Goal: Task Accomplishment & Management: Use online tool/utility

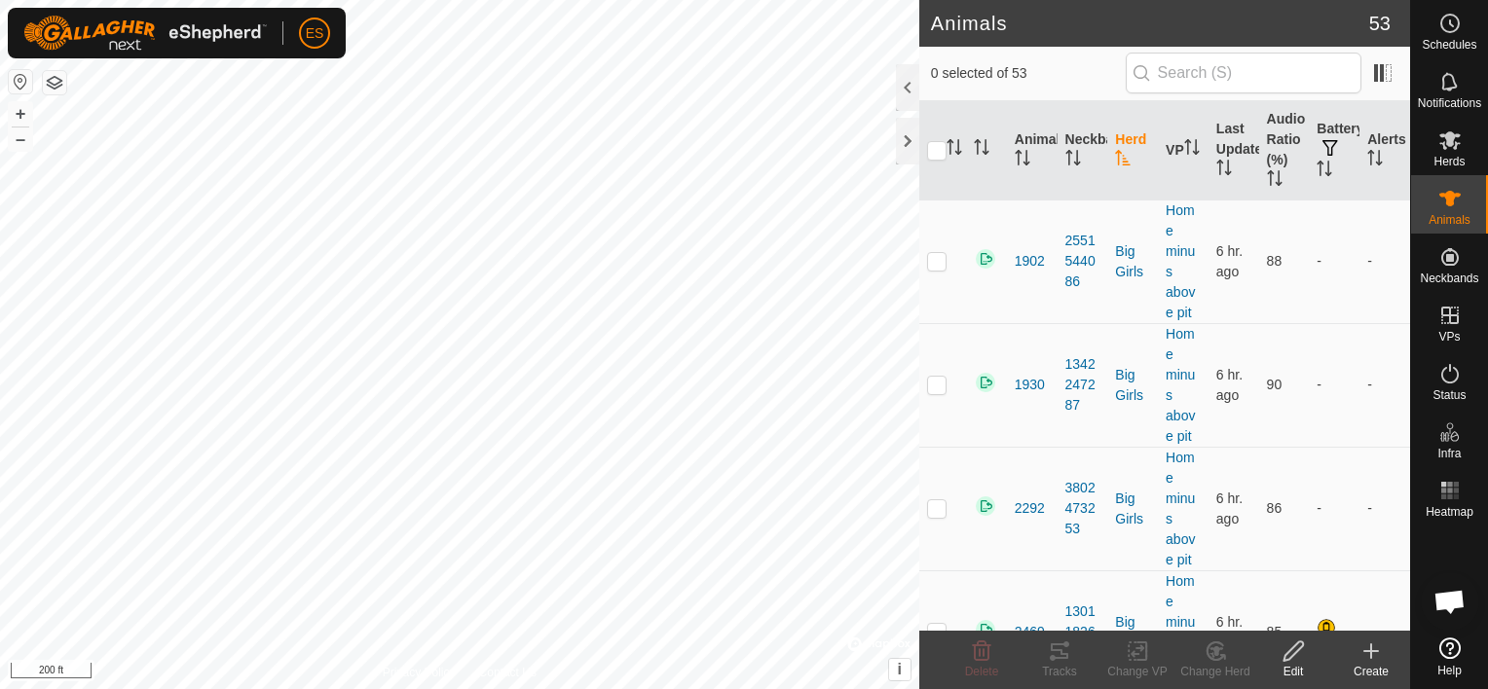
scroll to position [3749, 0]
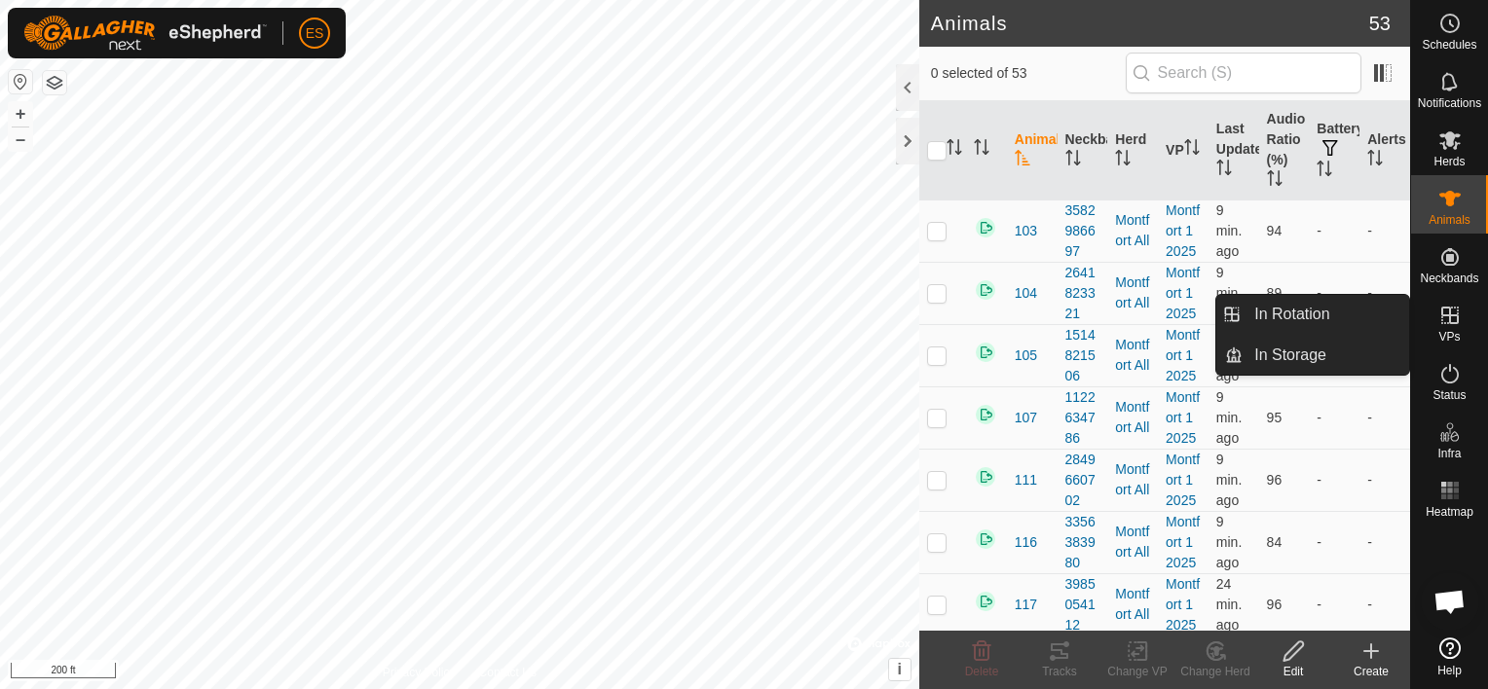
click at [1451, 314] on icon at bounding box center [1449, 315] width 23 height 23
click at [1336, 308] on link "In Rotation" at bounding box center [1325, 314] width 166 height 39
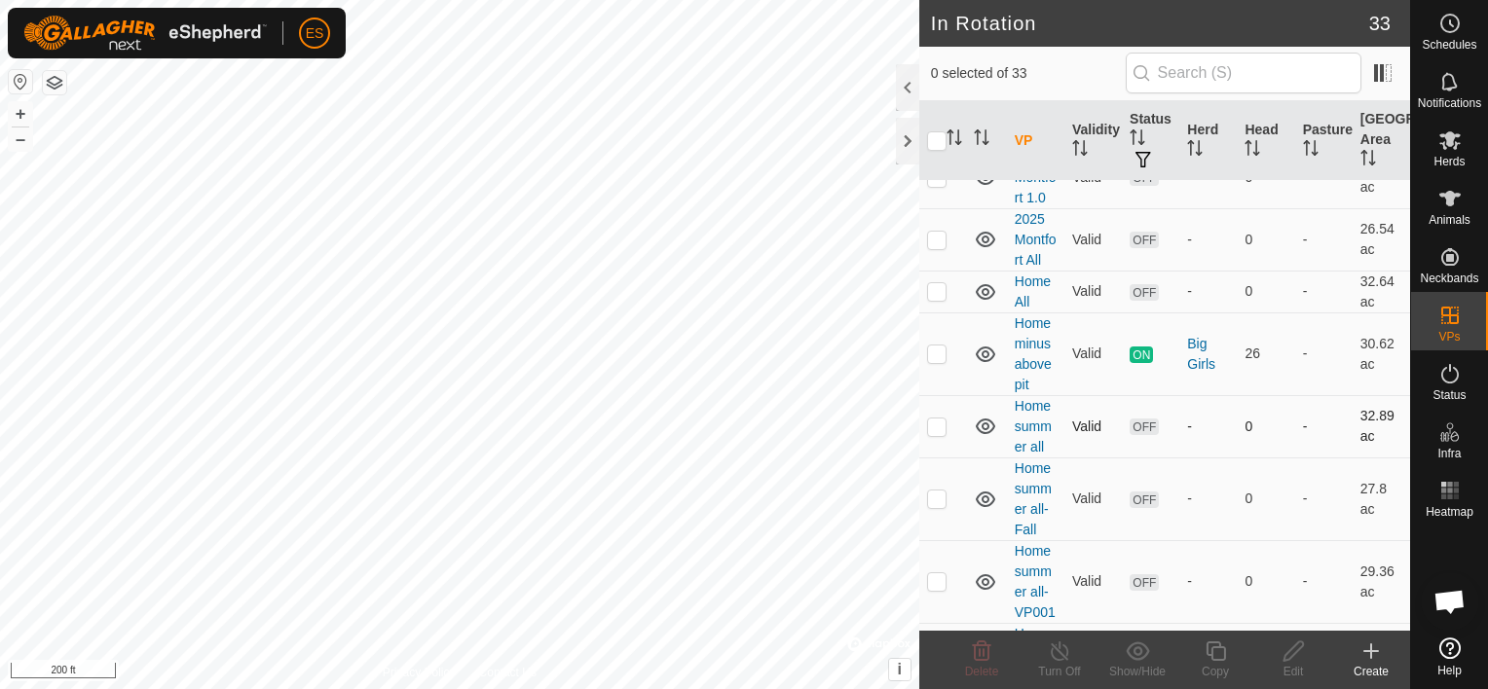
scroll to position [97, 0]
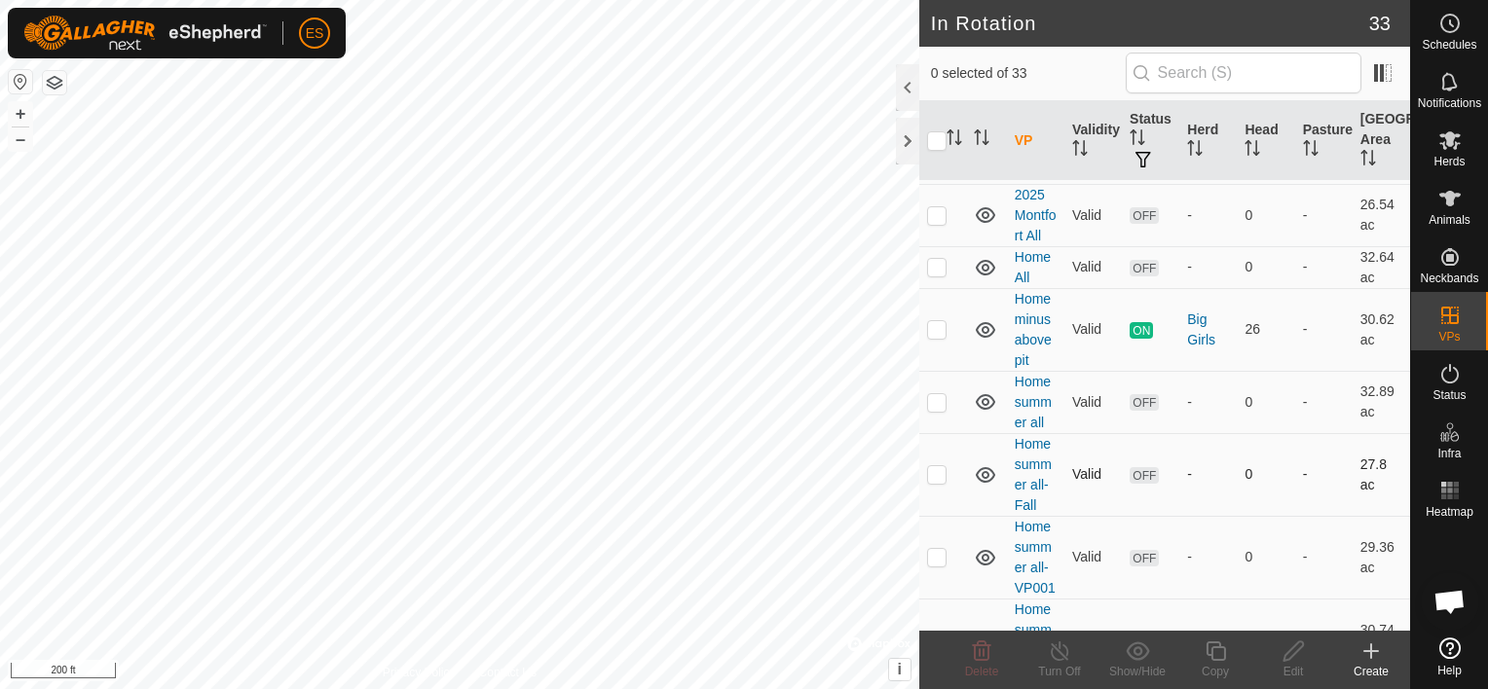
click at [936, 478] on p-checkbox at bounding box center [936, 474] width 19 height 16
checkbox input "true"
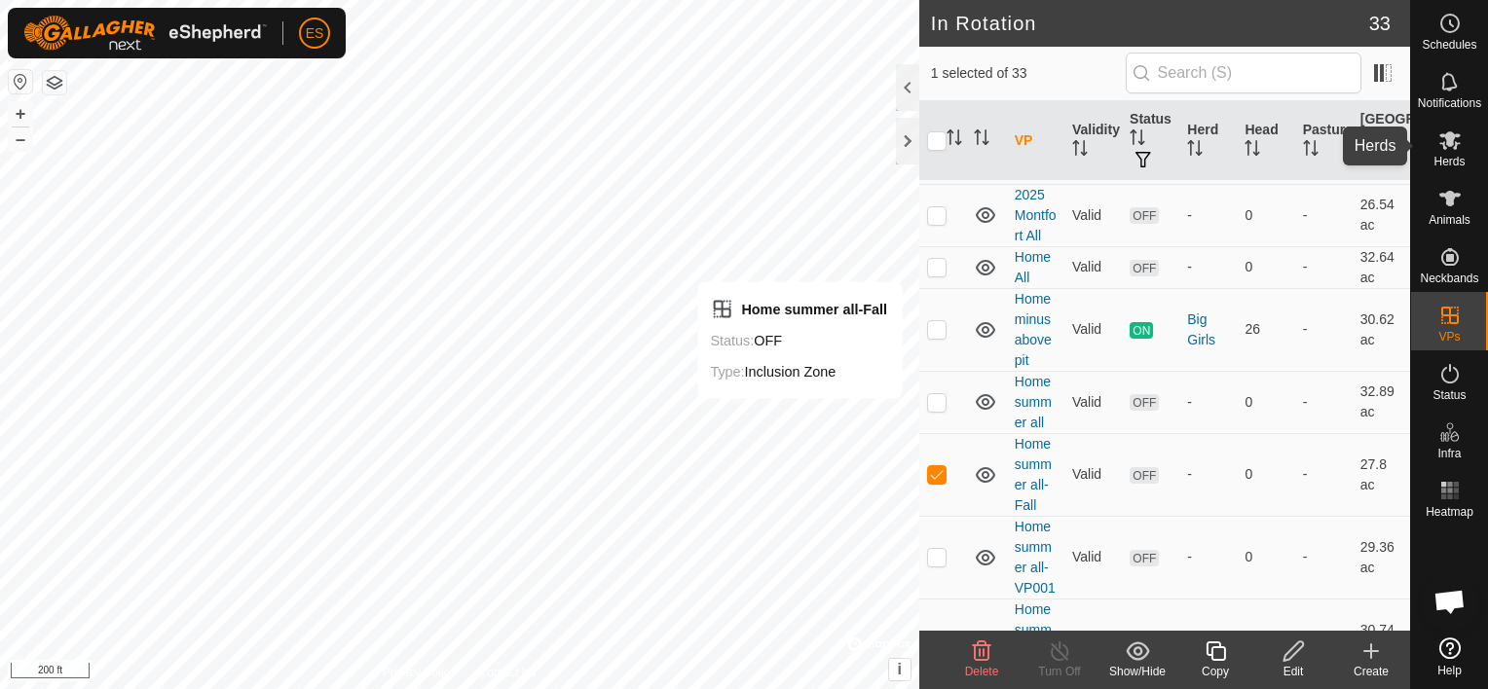
click at [1455, 152] on es-mob-svg-icon at bounding box center [1449, 140] width 35 height 31
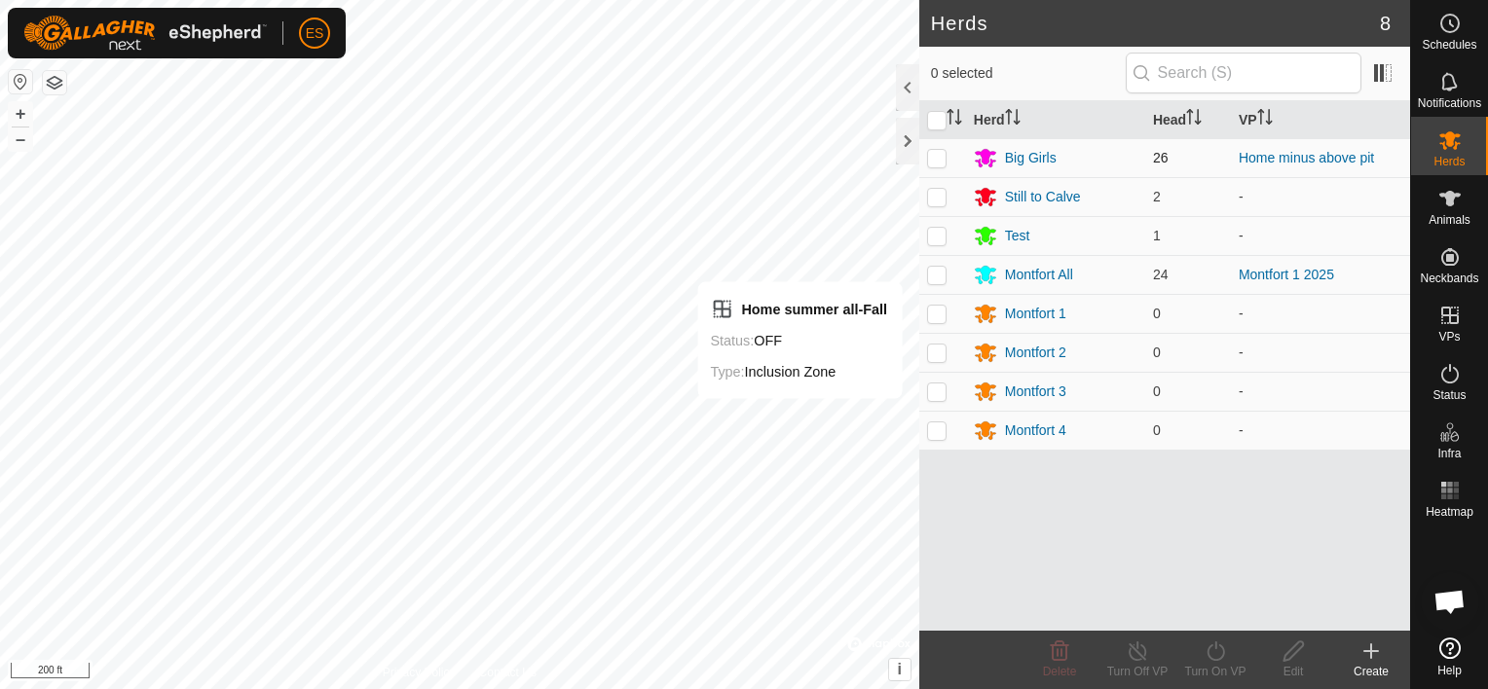
click at [939, 159] on p-checkbox at bounding box center [936, 158] width 19 height 16
checkbox input "true"
click at [1217, 651] on icon at bounding box center [1215, 651] width 24 height 23
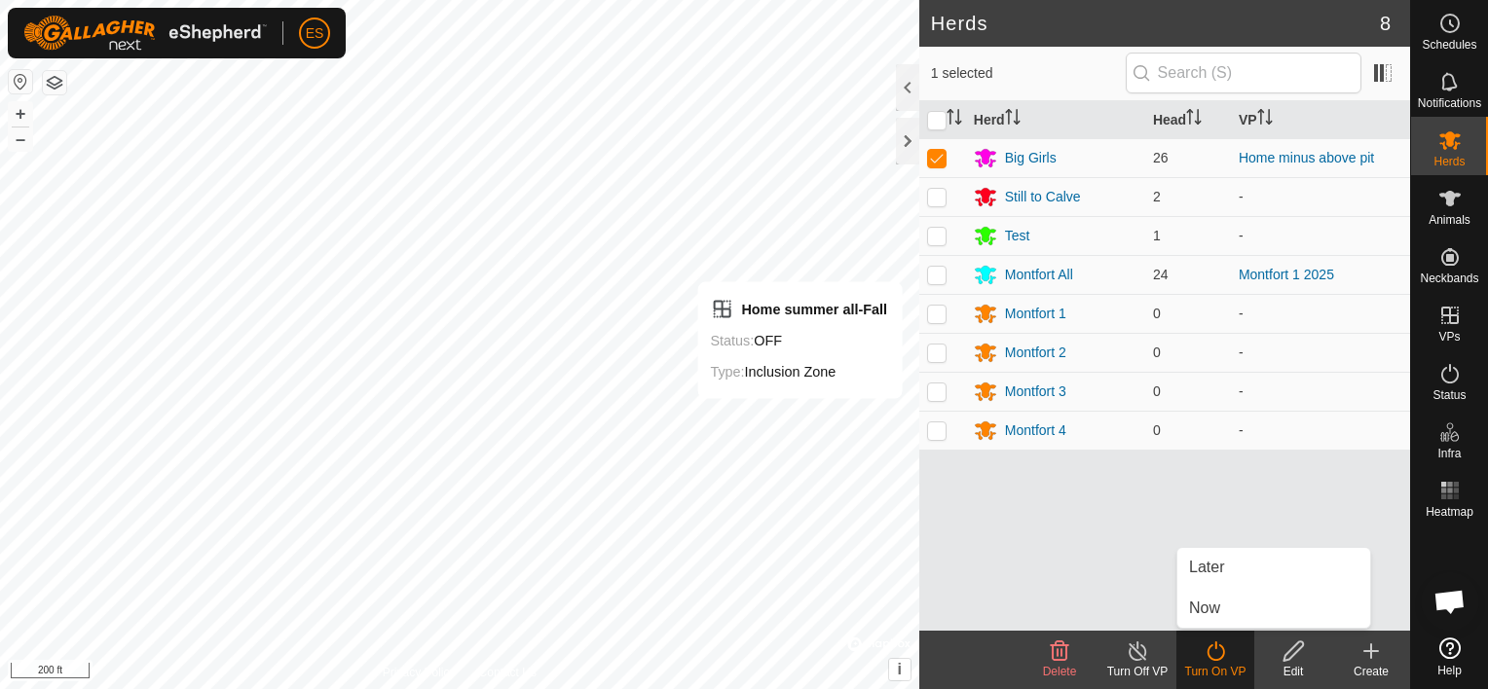
click at [1139, 659] on icon at bounding box center [1137, 651] width 18 height 19
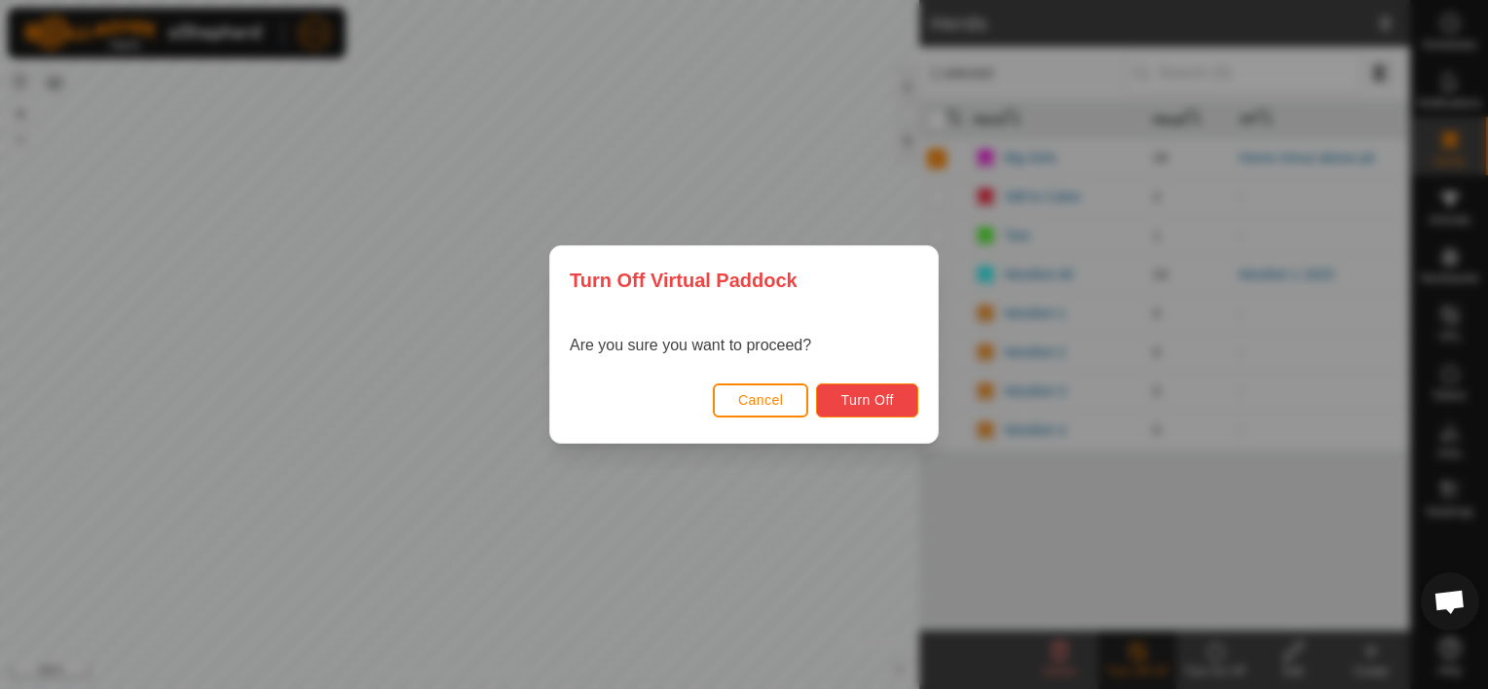
click at [880, 402] on span "Turn Off" at bounding box center [867, 400] width 54 height 16
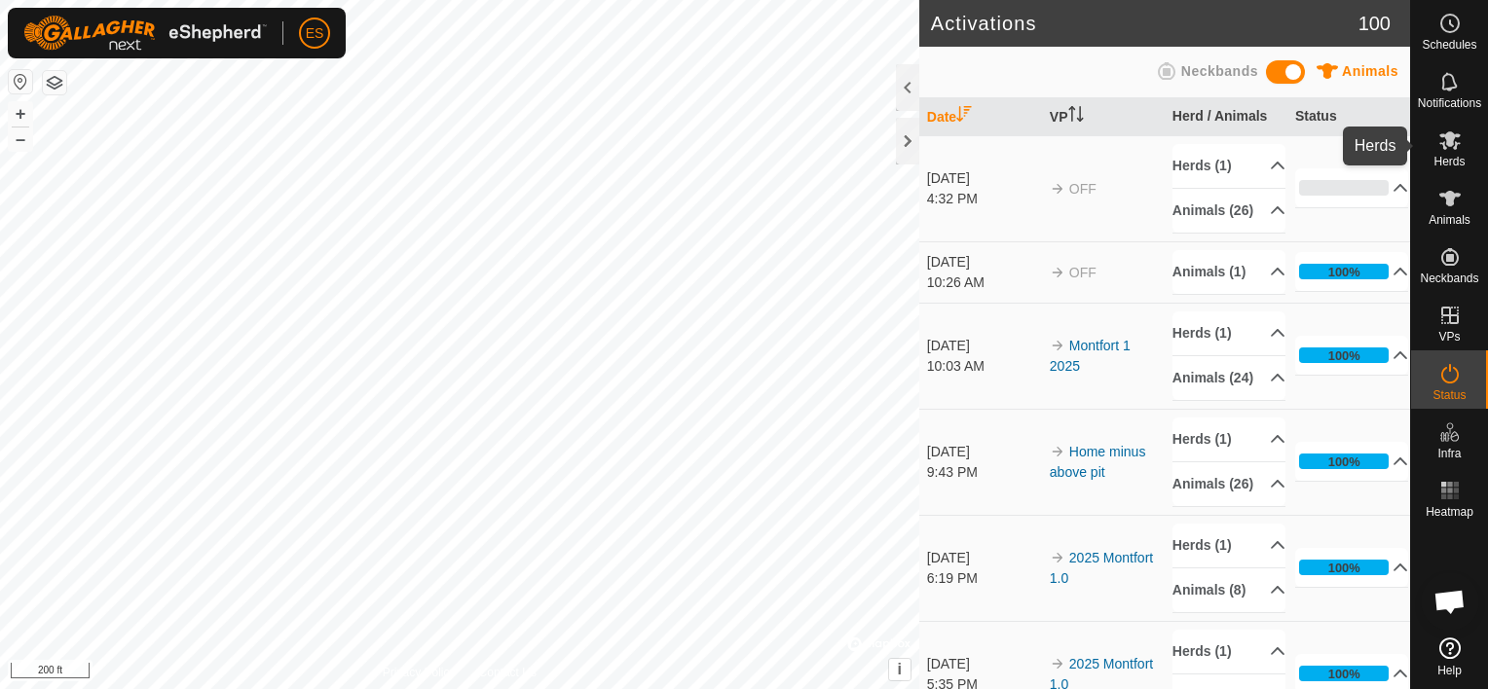
click at [1453, 149] on icon at bounding box center [1449, 140] width 23 height 23
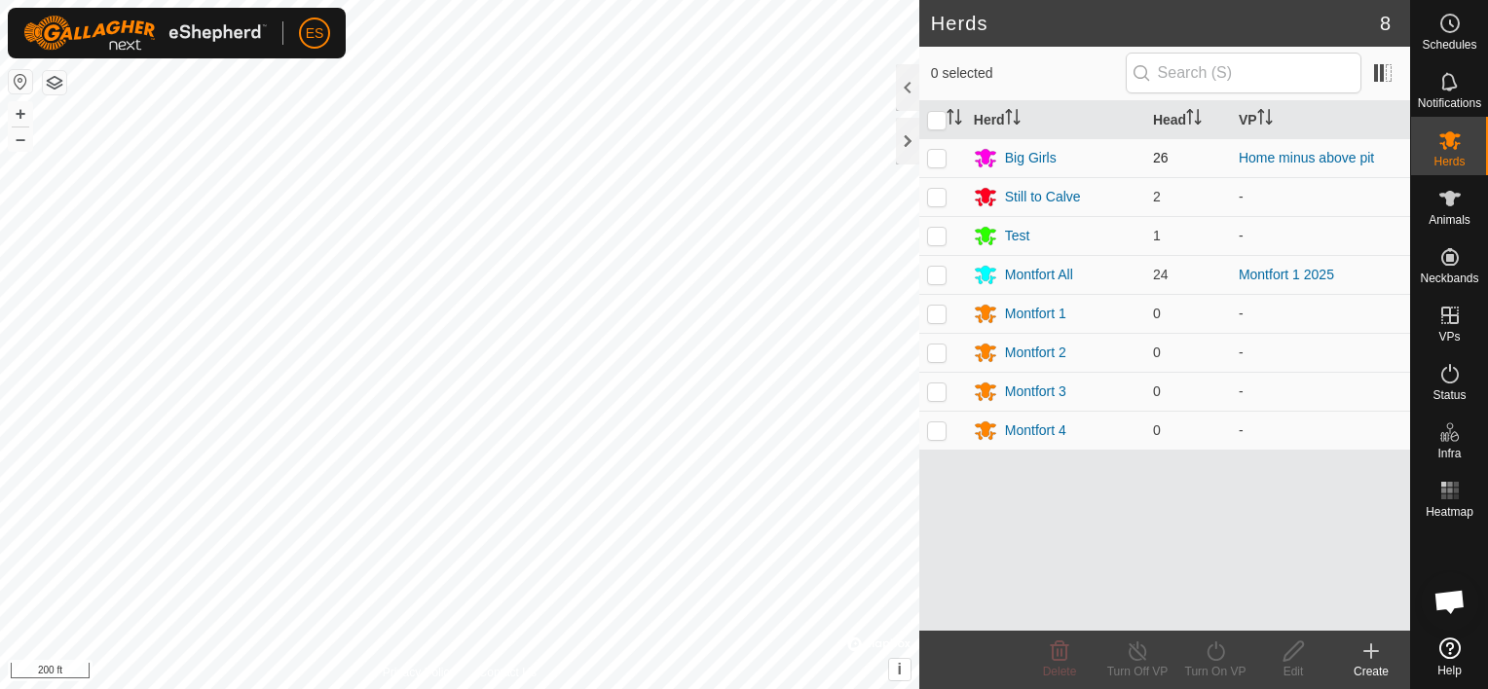
click at [940, 160] on p-checkbox at bounding box center [936, 158] width 19 height 16
checkbox input "true"
click at [1222, 656] on icon at bounding box center [1215, 651] width 18 height 19
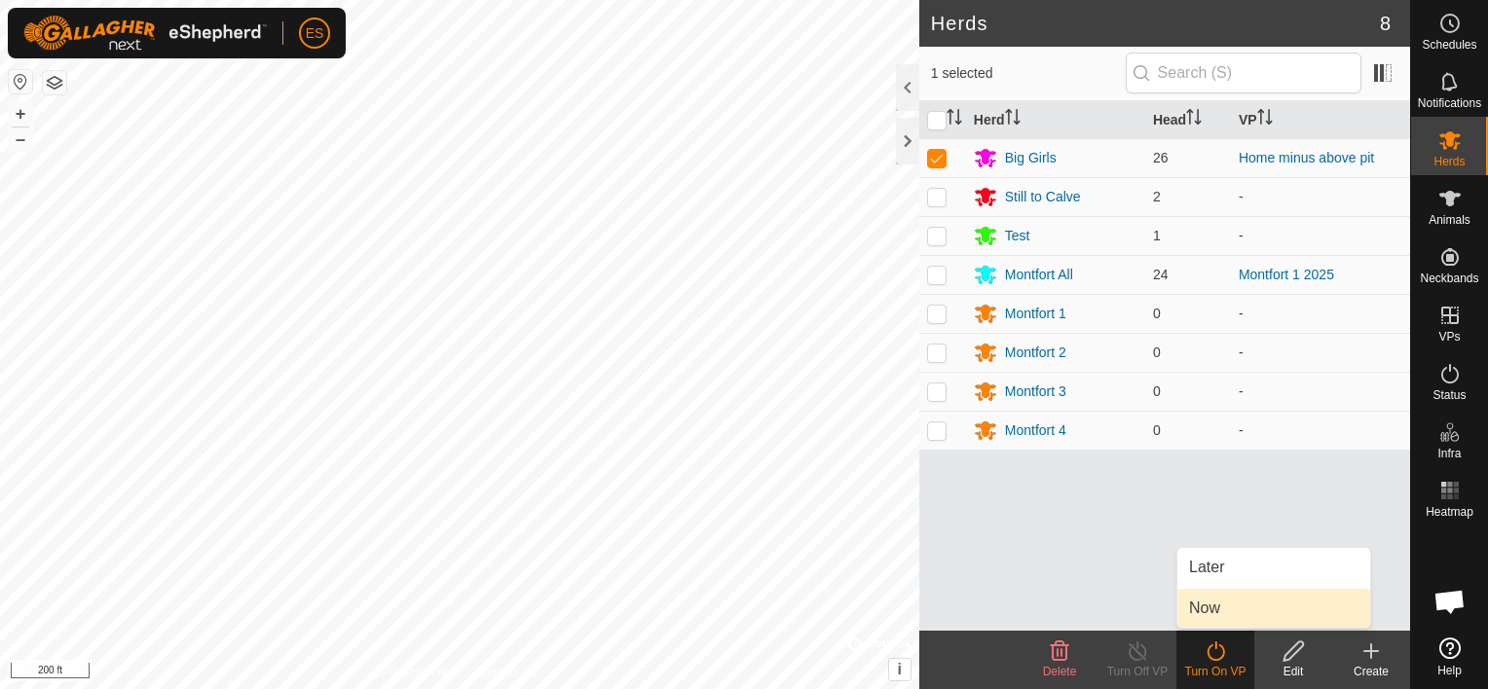
click at [1211, 609] on link "Now" at bounding box center [1273, 608] width 193 height 39
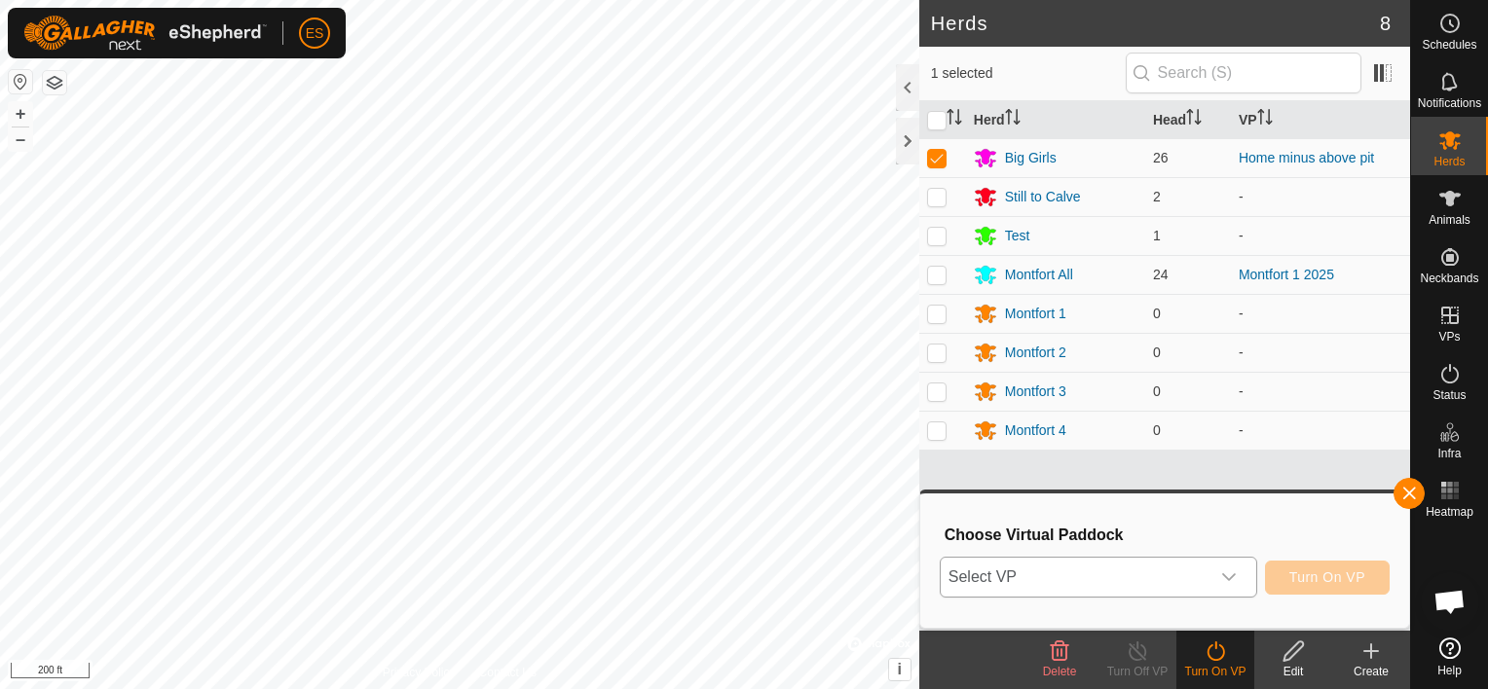
click at [1230, 571] on icon "dropdown trigger" at bounding box center [1229, 578] width 16 height 16
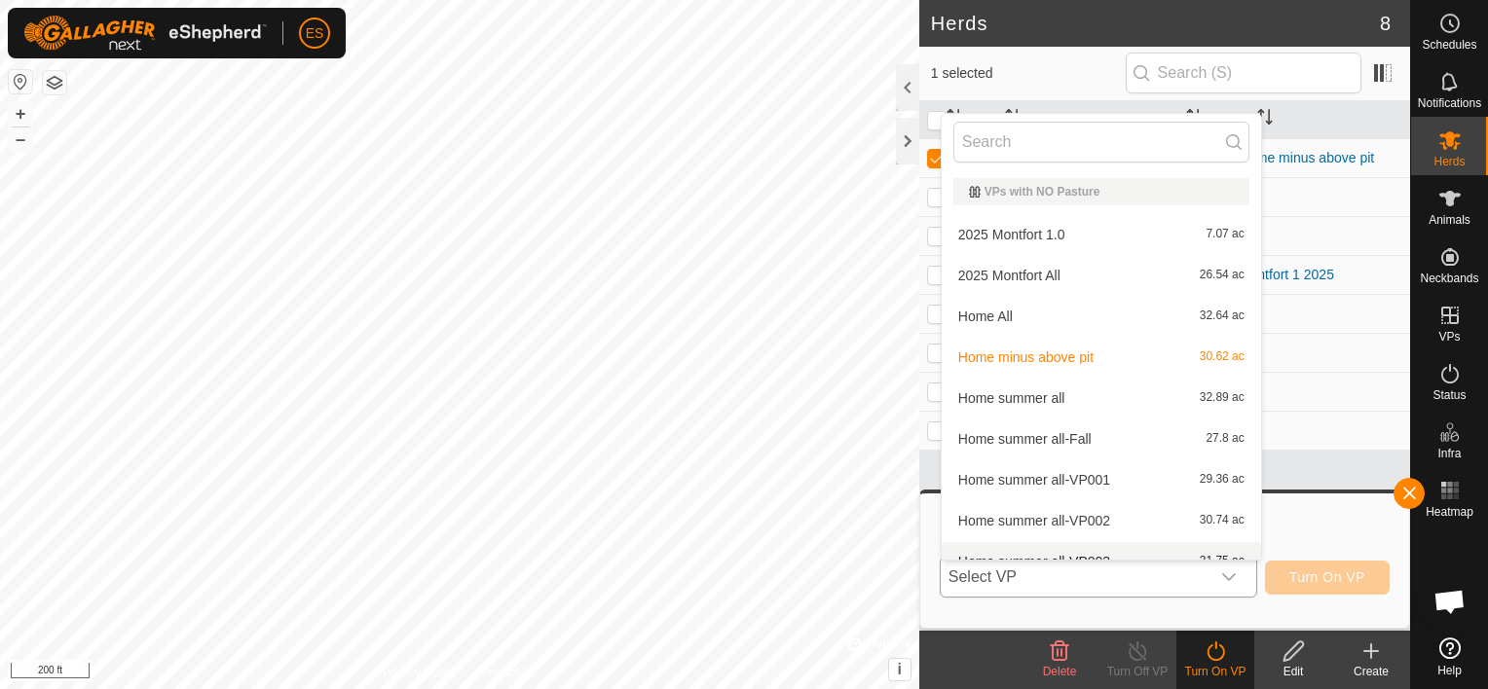
scroll to position [21, 0]
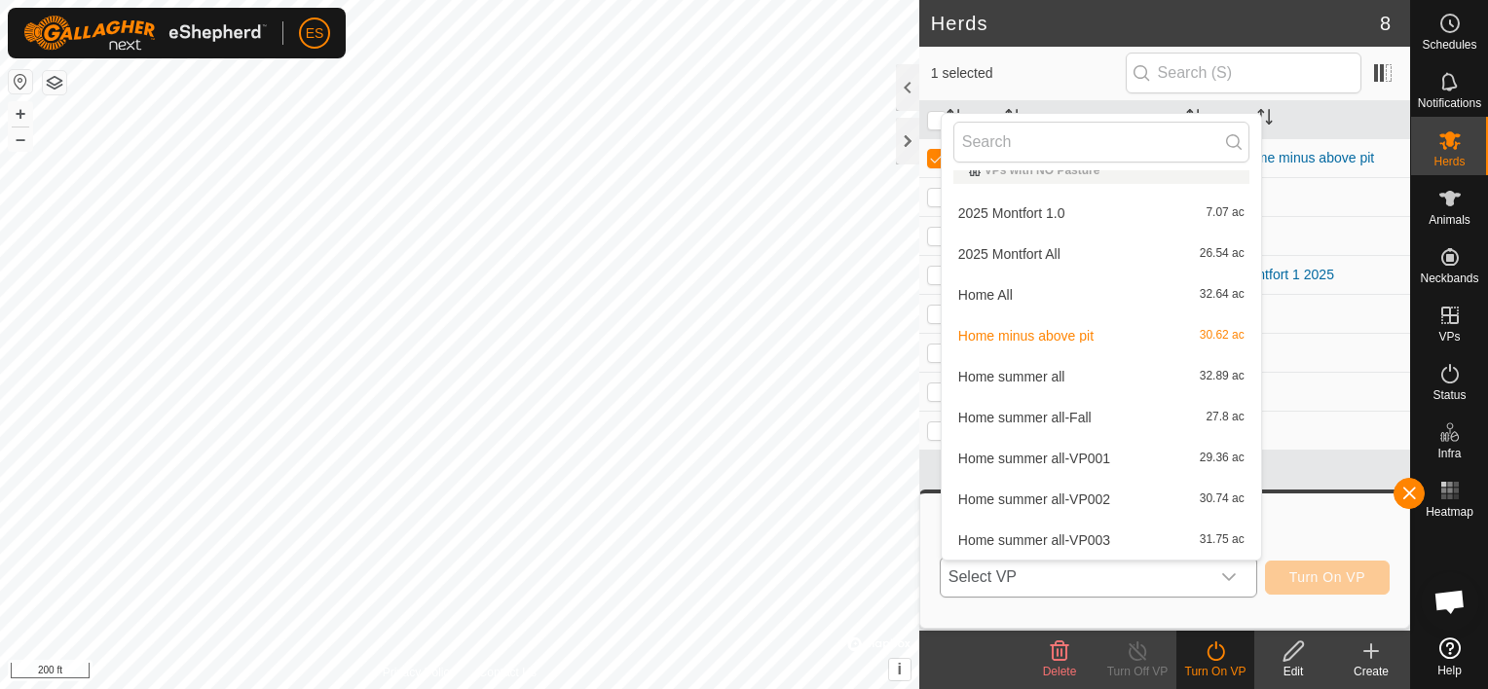
click at [1089, 413] on li "Home summer all-Fall 27.8 ac" at bounding box center [1101, 417] width 319 height 39
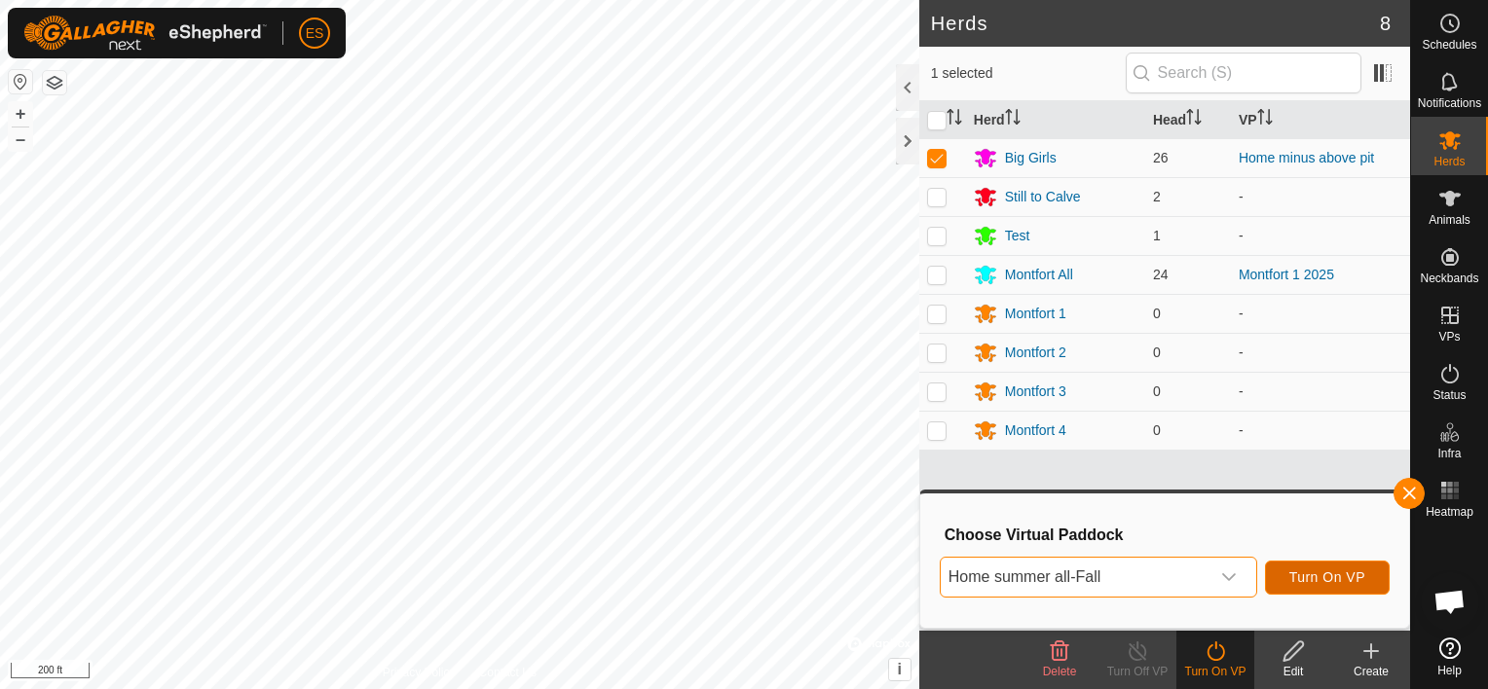
click at [1316, 577] on span "Turn On VP" at bounding box center [1327, 578] width 76 height 16
